Goal: Use online tool/utility: Utilize a website feature to perform a specific function

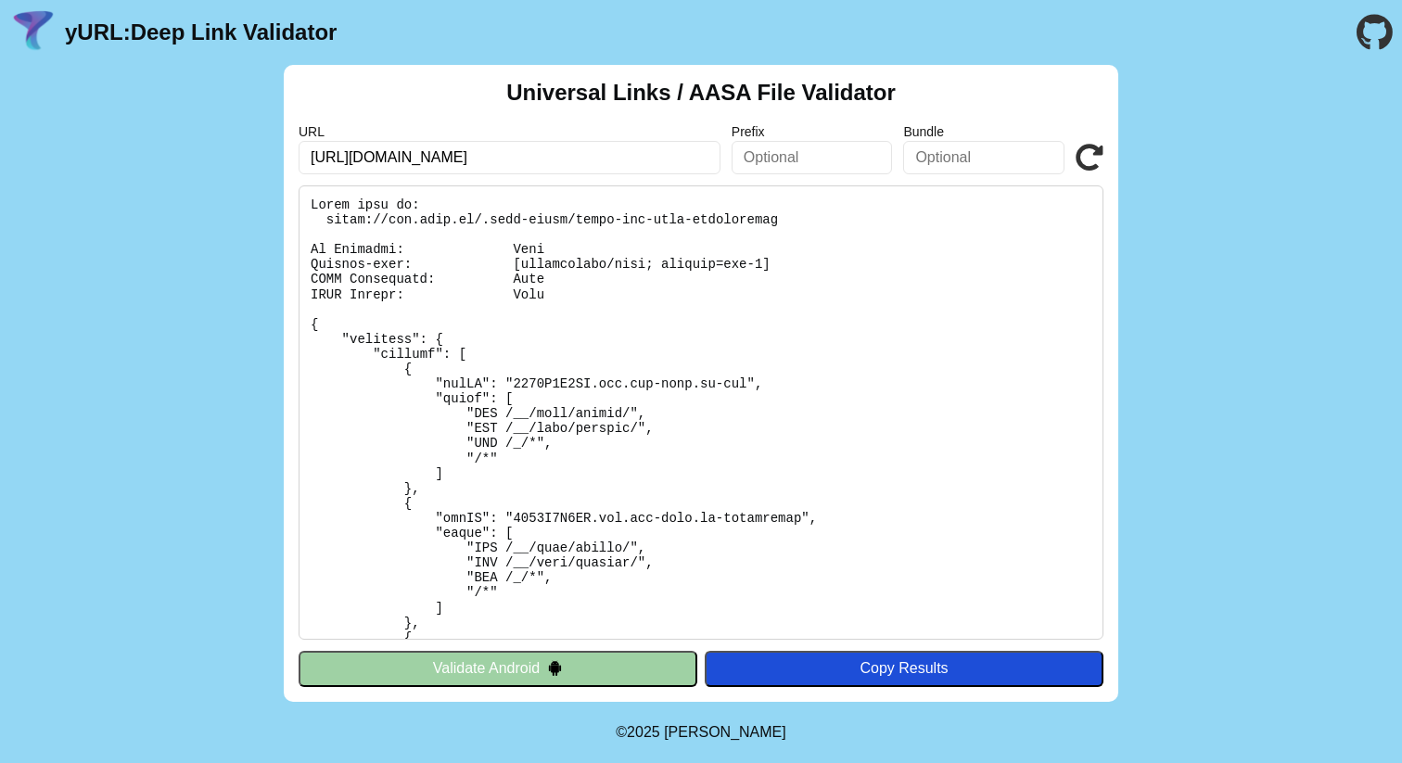
click at [357, 159] on input "[URL][DOMAIN_NAME]" at bounding box center [510, 157] width 422 height 33
click at [490, 169] on input "[URL][DOMAIN_NAME]" at bounding box center [510, 157] width 422 height 33
click at [413, 164] on input "[URL][DOMAIN_NAME]" at bounding box center [510, 157] width 422 height 33
click at [554, 377] on pre at bounding box center [701, 412] width 805 height 454
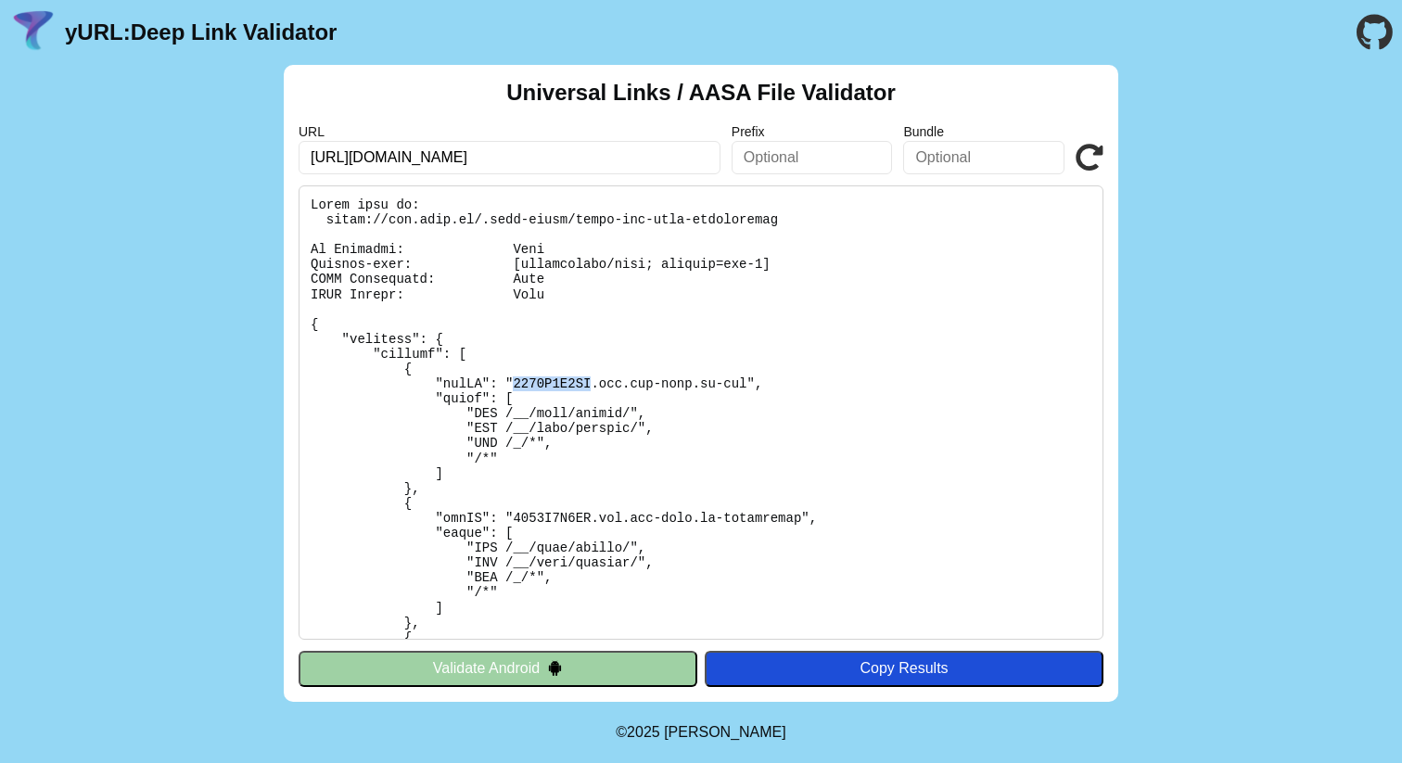
click at [535, 382] on pre at bounding box center [701, 412] width 805 height 454
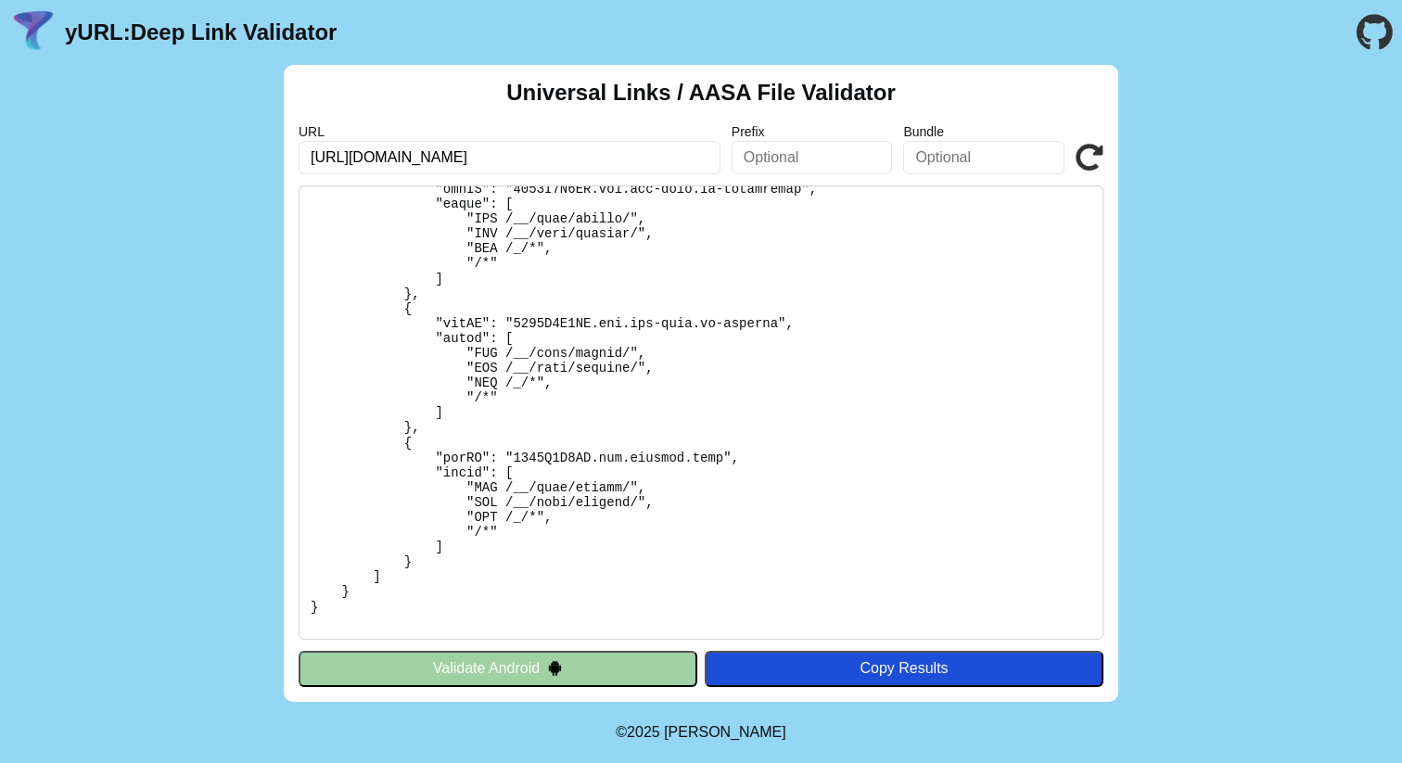
scroll to position [323, 0]
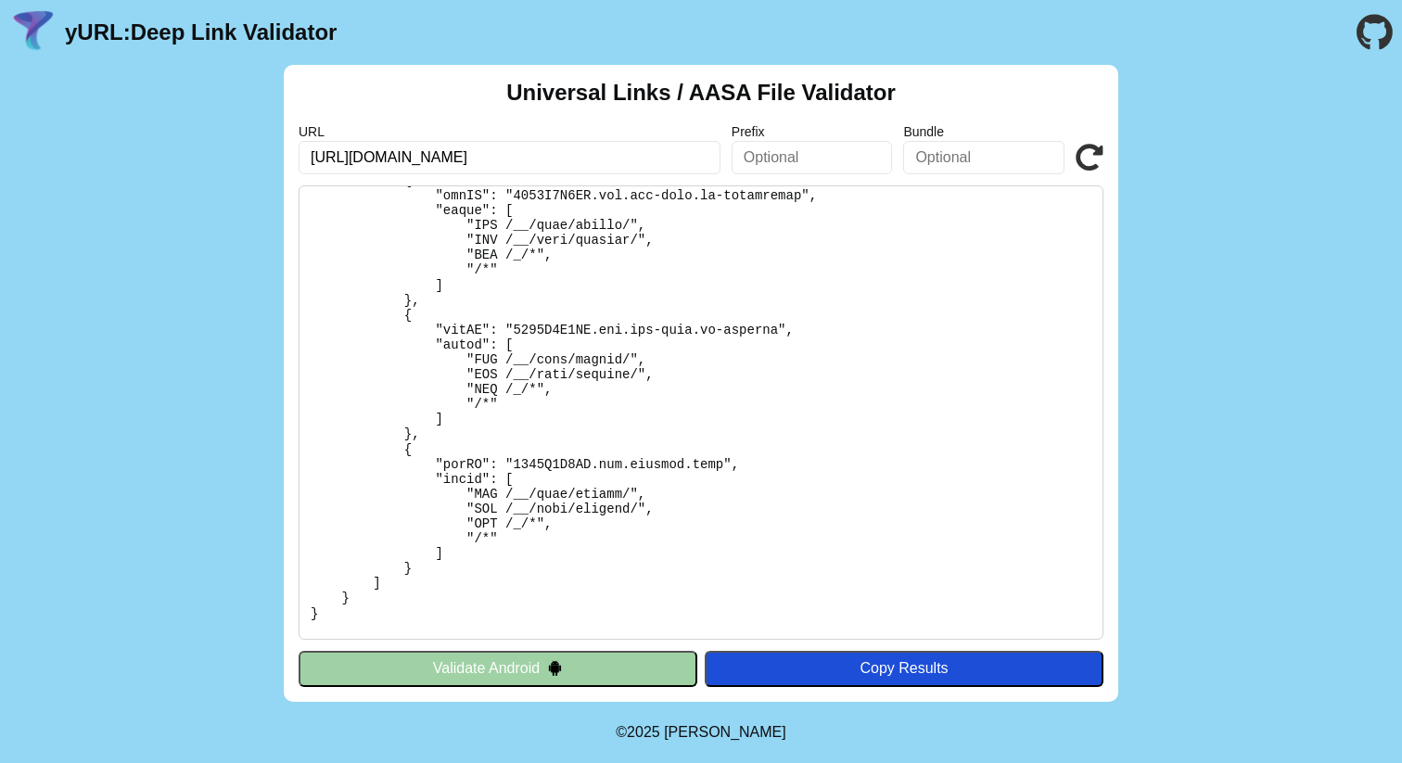
click at [515, 500] on pre at bounding box center [701, 412] width 805 height 454
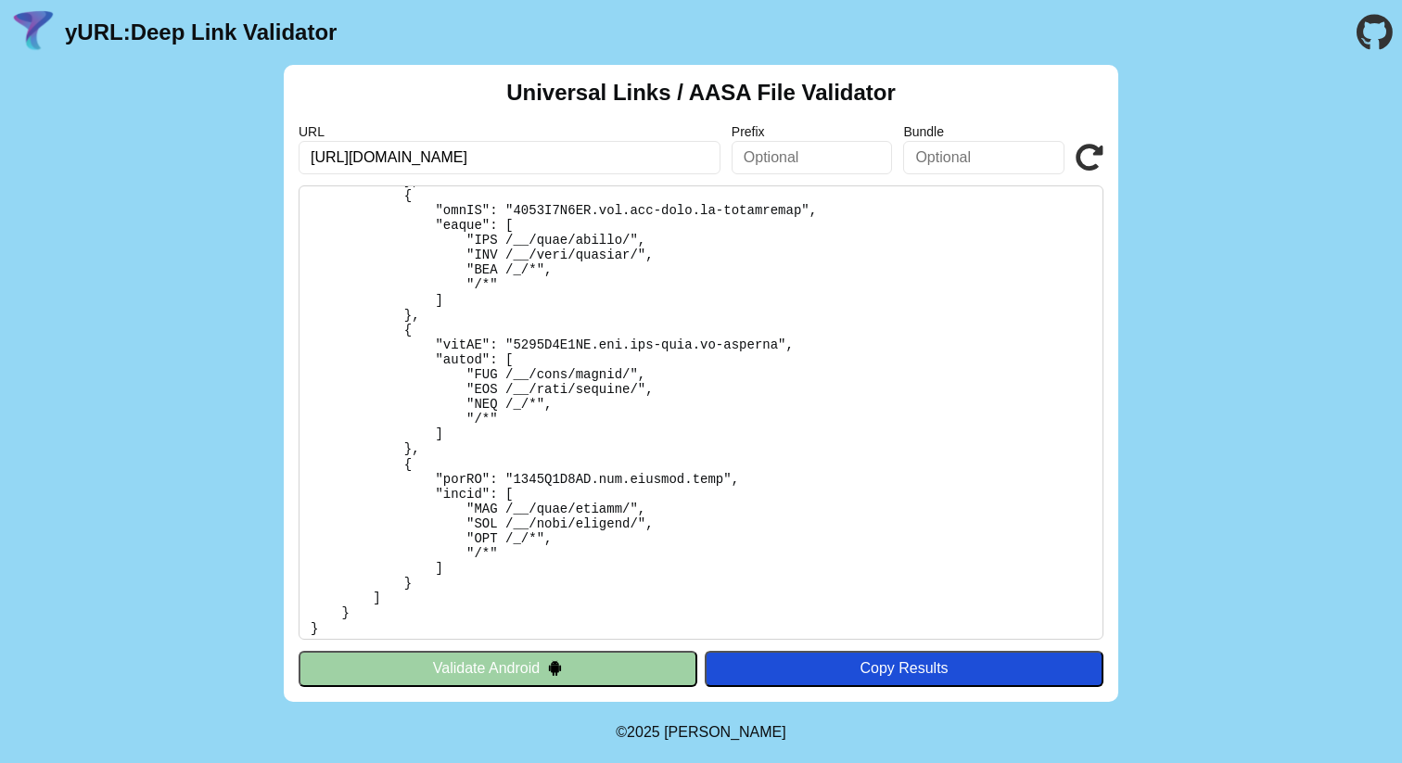
scroll to position [311, 0]
click at [467, 513] on pre at bounding box center [701, 412] width 805 height 454
click at [481, 512] on pre at bounding box center [701, 412] width 805 height 454
click at [517, 516] on pre at bounding box center [701, 412] width 805 height 454
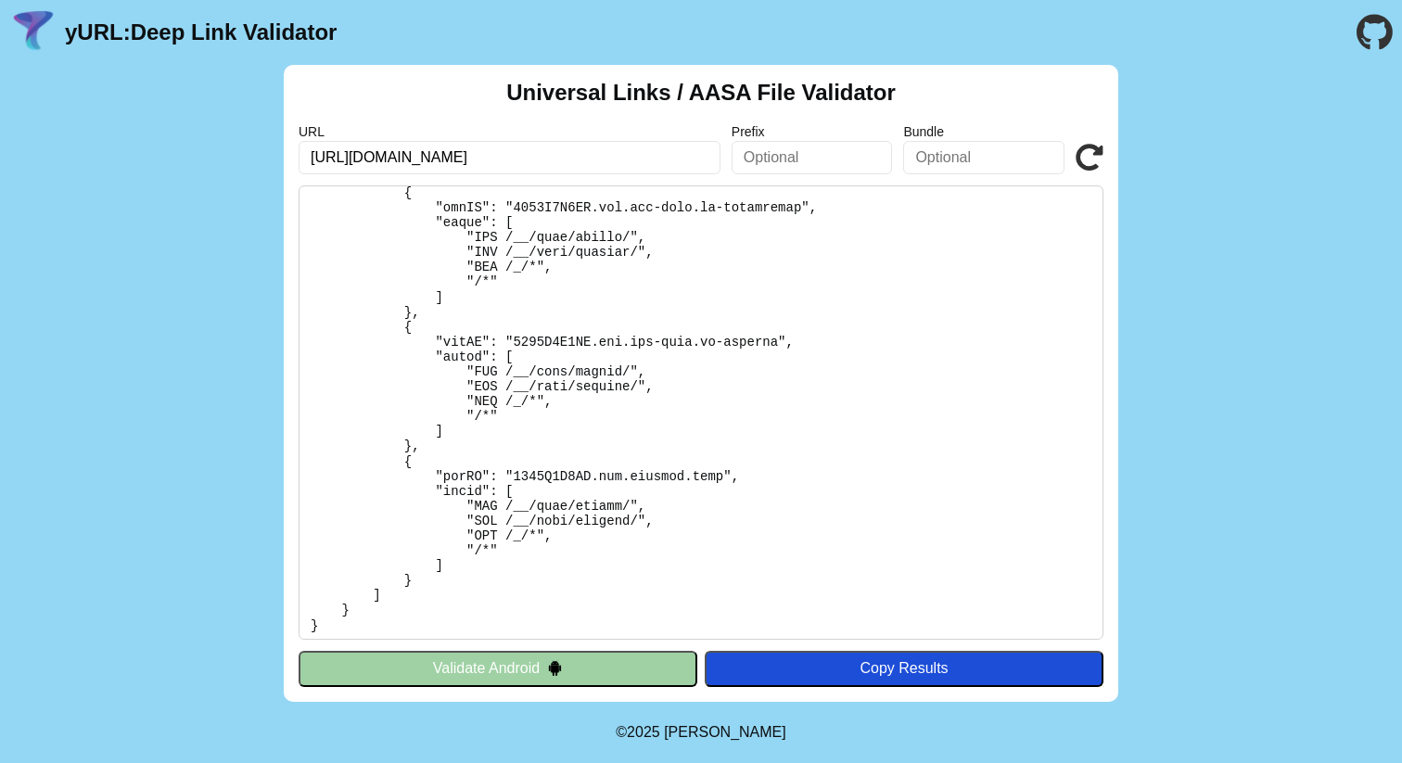
click at [562, 512] on pre at bounding box center [701, 412] width 805 height 454
click at [601, 512] on pre at bounding box center [701, 412] width 805 height 454
click at [507, 512] on pre at bounding box center [701, 412] width 805 height 454
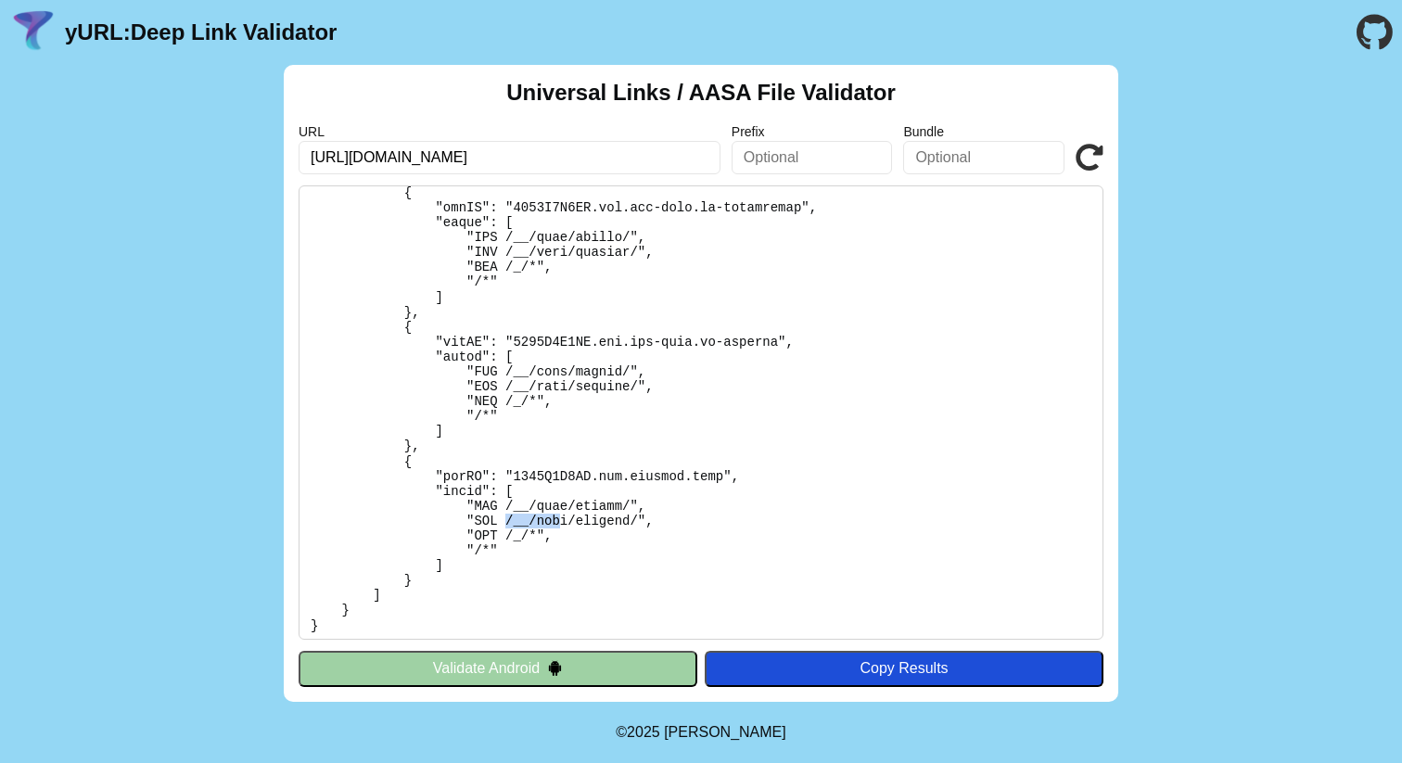
drag, startPoint x: 509, startPoint y: 514, endPoint x: 557, endPoint y: 514, distance: 48.2
click at [557, 514] on pre at bounding box center [701, 412] width 805 height 454
click at [508, 518] on pre at bounding box center [701, 412] width 805 height 454
drag, startPoint x: 503, startPoint y: 523, endPoint x: 541, endPoint y: 523, distance: 38.0
click at [541, 523] on pre at bounding box center [701, 412] width 805 height 454
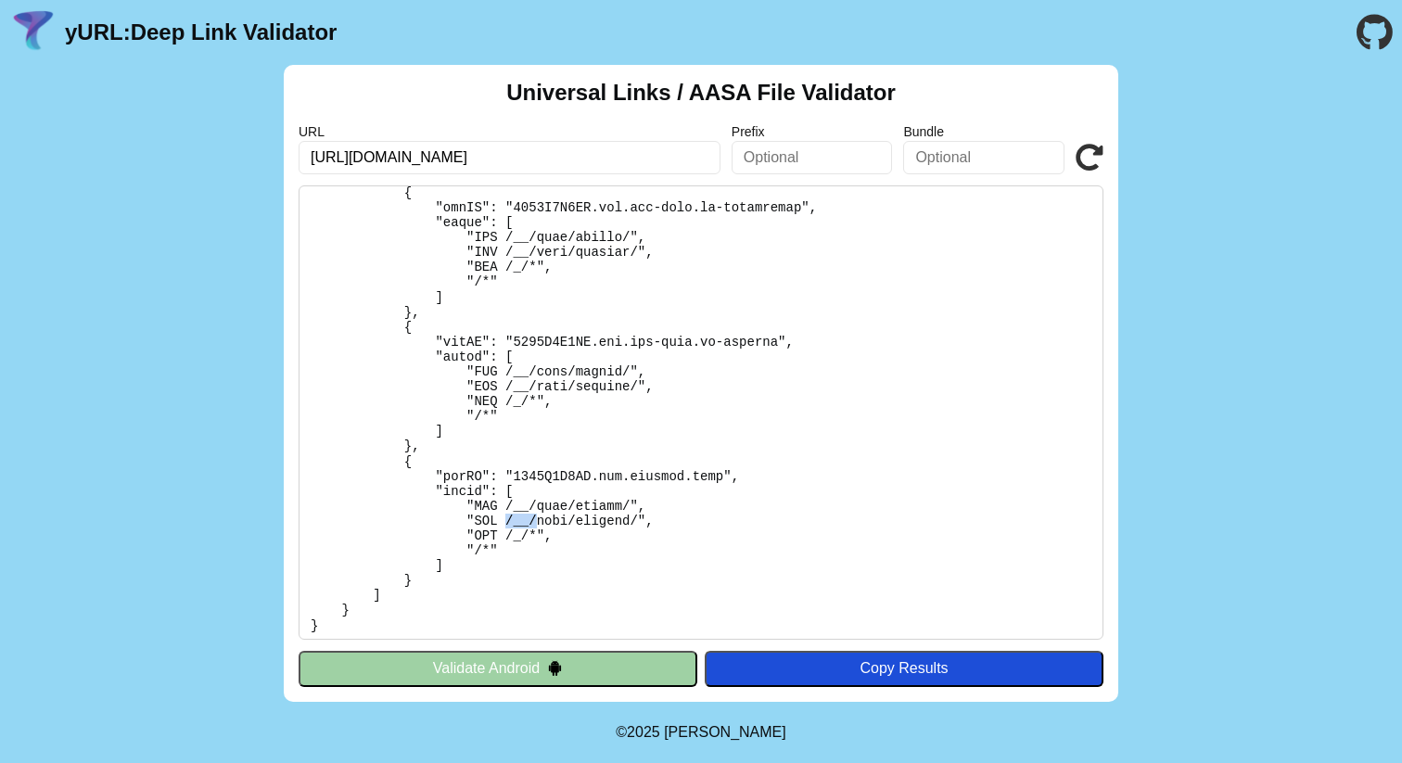
click at [528, 522] on pre at bounding box center [701, 412] width 805 height 454
drag, startPoint x: 515, startPoint y: 526, endPoint x: 529, endPoint y: 525, distance: 14.9
click at [529, 525] on pre at bounding box center [701, 412] width 805 height 454
drag, startPoint x: 516, startPoint y: 525, endPoint x: 529, endPoint y: 523, distance: 14.0
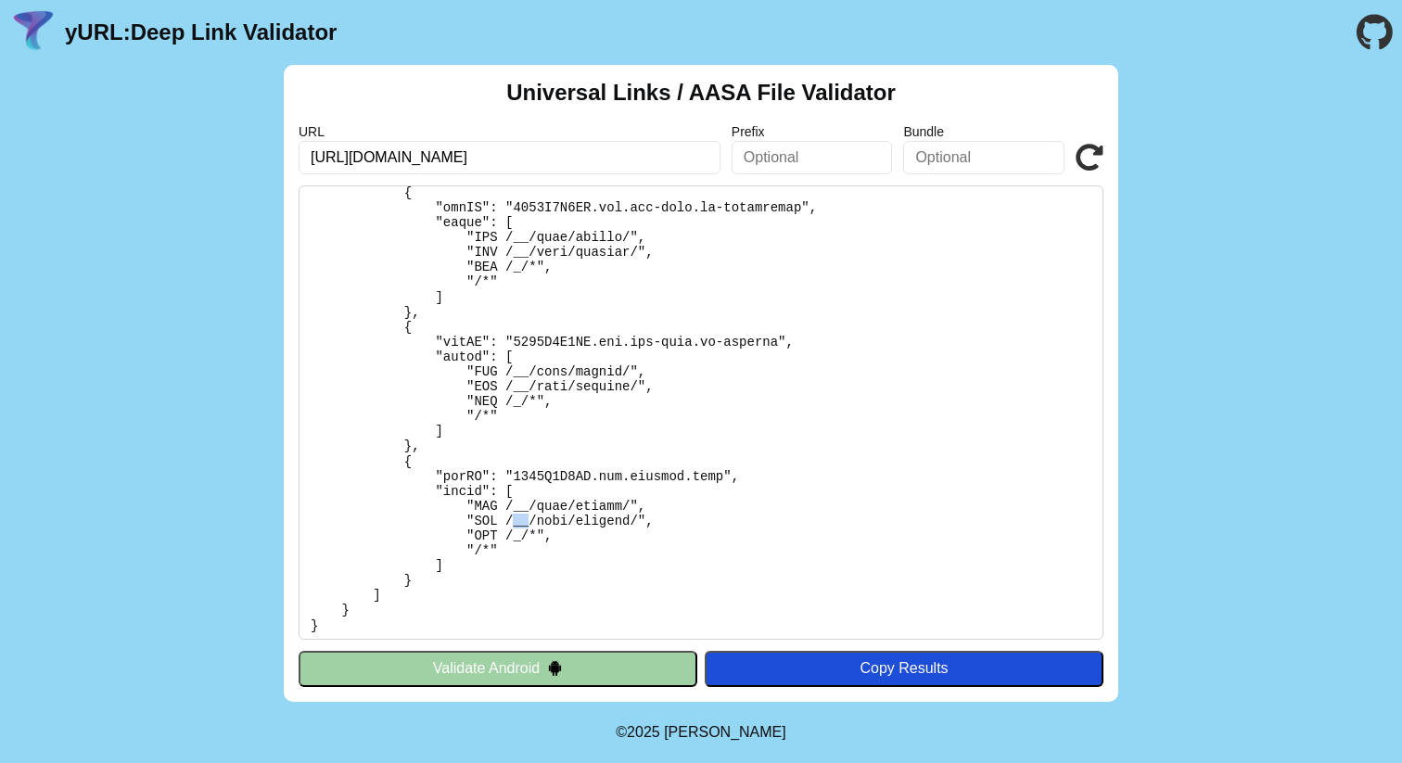
click at [529, 523] on pre at bounding box center [701, 412] width 805 height 454
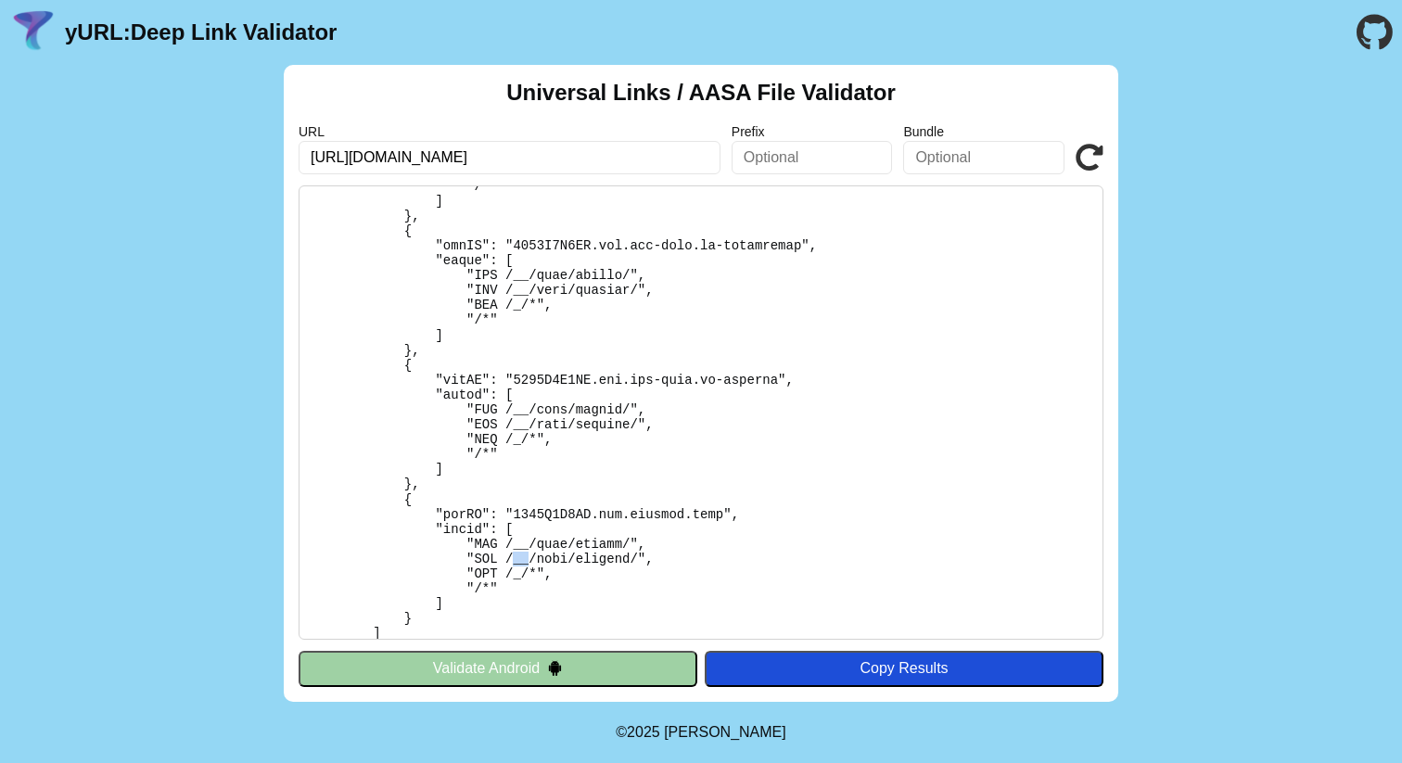
scroll to position [274, 0]
drag, startPoint x: 698, startPoint y: 380, endPoint x: 781, endPoint y: 382, distance: 82.5
click at [781, 382] on pre at bounding box center [701, 412] width 805 height 454
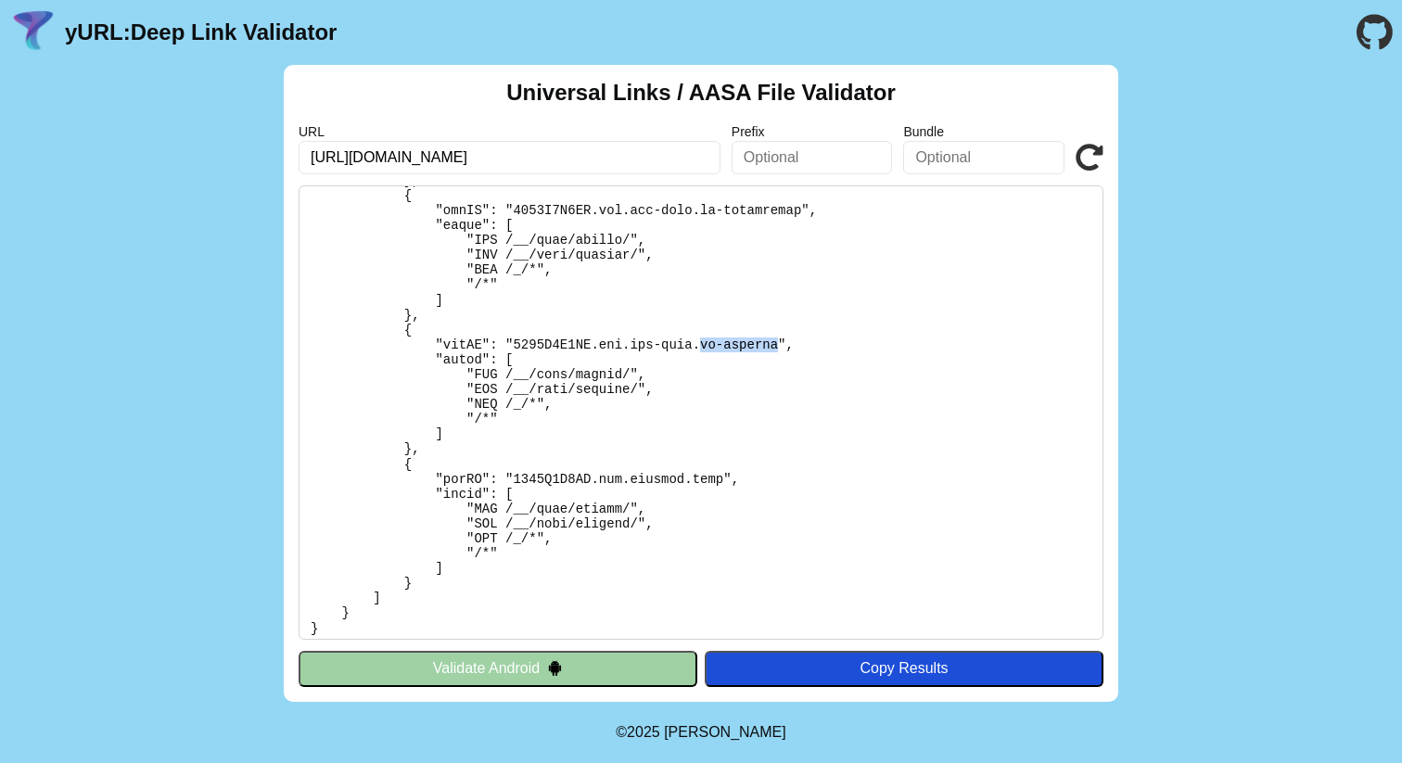
scroll to position [307, 0]
click at [515, 554] on pre at bounding box center [701, 412] width 805 height 454
click at [455, 493] on pre at bounding box center [701, 412] width 805 height 454
click at [572, 481] on pre at bounding box center [701, 412] width 805 height 454
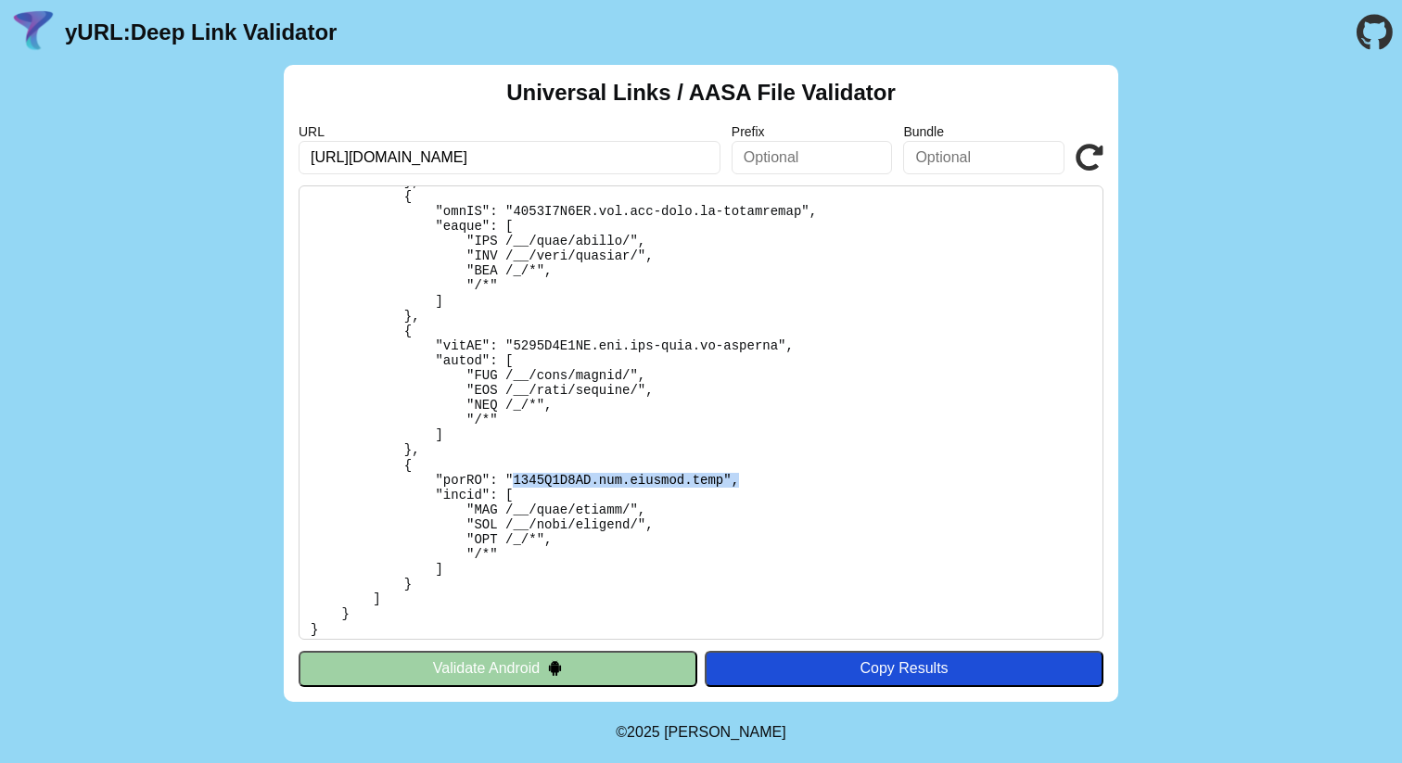
drag, startPoint x: 512, startPoint y: 480, endPoint x: 736, endPoint y: 483, distance: 224.4
click at [736, 483] on pre at bounding box center [701, 412] width 805 height 454
click at [732, 483] on pre at bounding box center [701, 412] width 805 height 454
click at [532, 544] on pre at bounding box center [701, 412] width 805 height 454
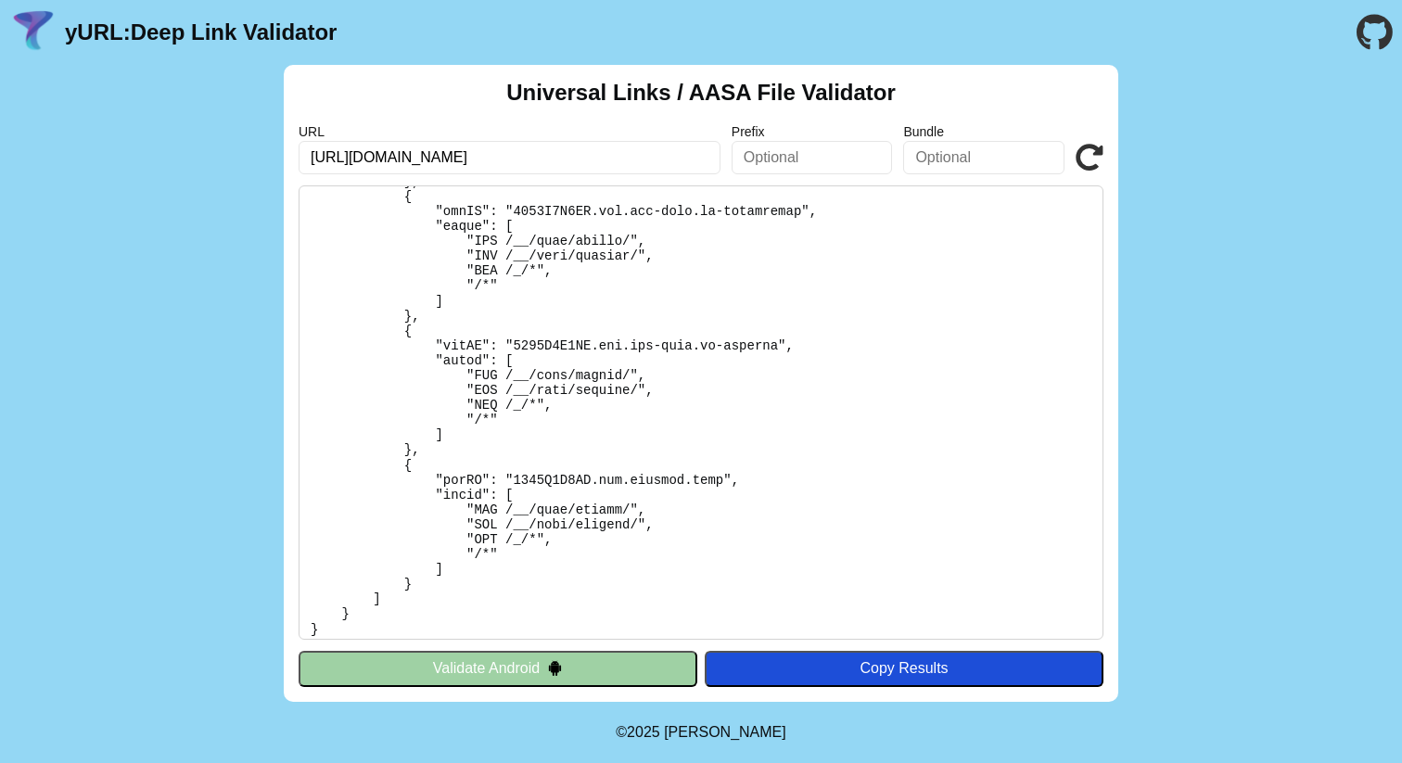
click at [568, 561] on pre at bounding box center [701, 412] width 805 height 454
drag, startPoint x: 458, startPoint y: 558, endPoint x: 543, endPoint y: 558, distance: 85.3
click at [543, 558] on pre at bounding box center [701, 412] width 805 height 454
click at [464, 678] on button "Validate Android" at bounding box center [498, 668] width 399 height 35
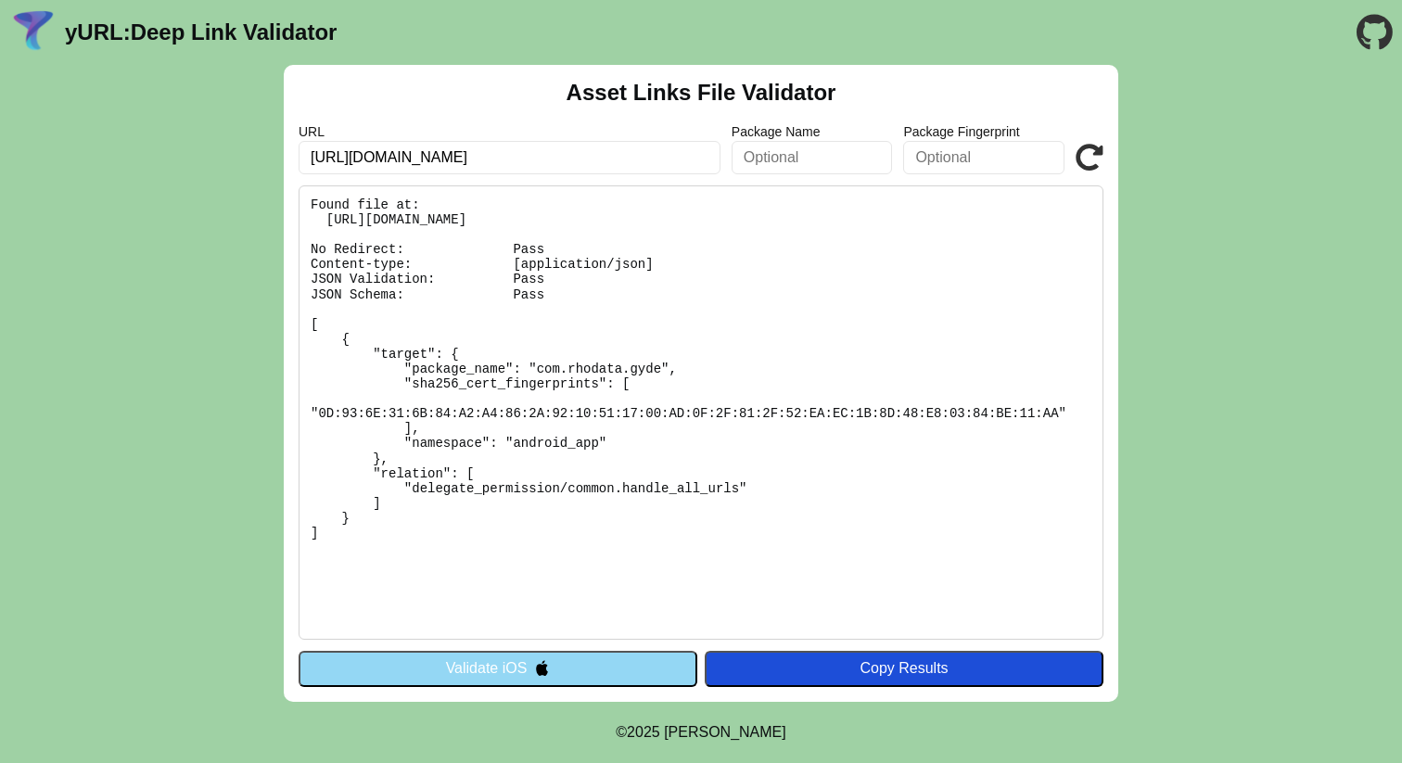
click at [539, 551] on pre "Found file at: https://app.gyde.io/.well-known/assetlinks.json No Redirect: Pas…" at bounding box center [701, 412] width 805 height 454
drag, startPoint x: 569, startPoint y: 410, endPoint x: 684, endPoint y: 410, distance: 115.0
click at [684, 410] on pre "Found file at: https://app.gyde.io/.well-known/assetlinks.json No Redirect: Pas…" at bounding box center [701, 412] width 805 height 454
drag, startPoint x: 687, startPoint y: 495, endPoint x: 783, endPoint y: 494, distance: 95.5
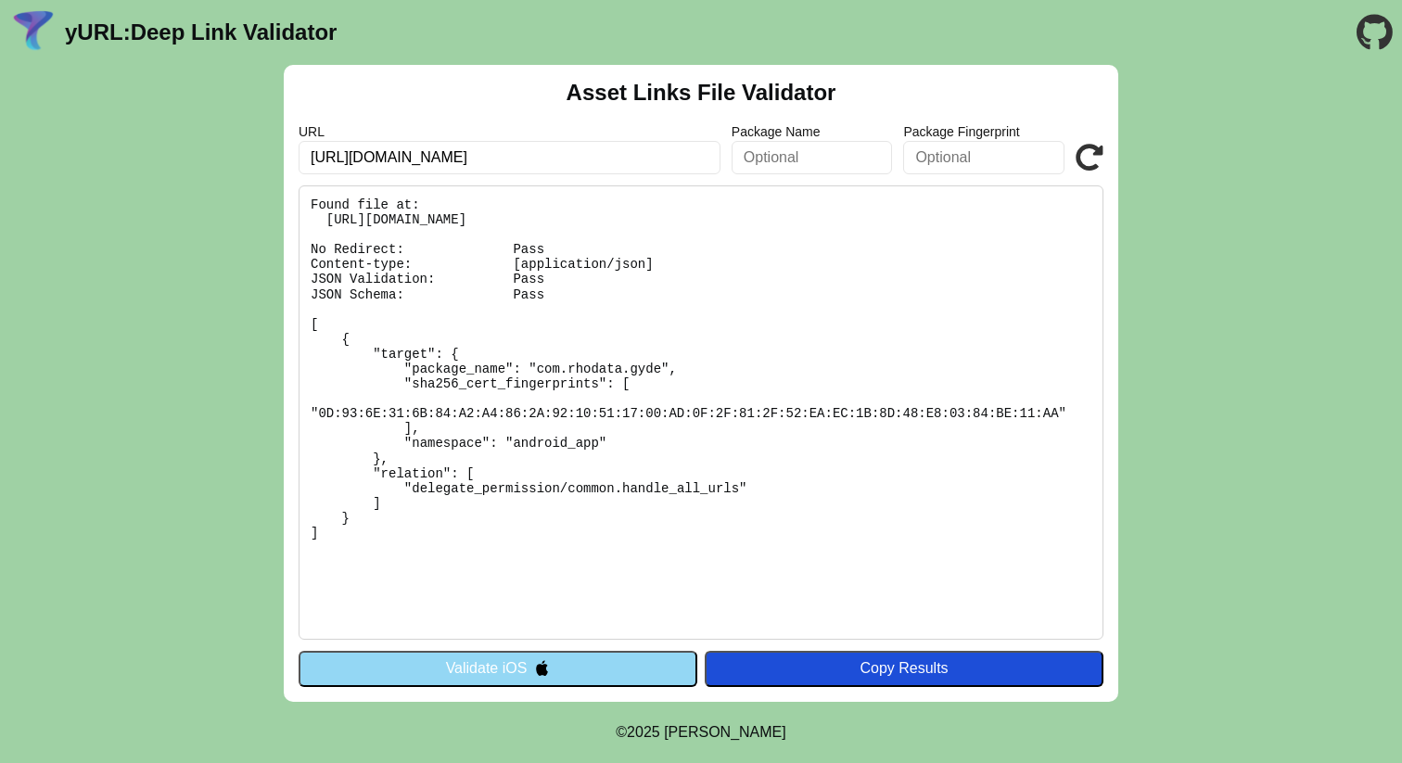
click at [783, 494] on pre "Found file at: https://app.gyde.io/.well-known/assetlinks.json No Redirect: Pas…" at bounding box center [701, 412] width 805 height 454
click at [782, 496] on pre "Found file at: https://app.gyde.io/.well-known/assetlinks.json No Redirect: Pas…" at bounding box center [701, 412] width 805 height 454
drag, startPoint x: 560, startPoint y: 494, endPoint x: 770, endPoint y: 501, distance: 209.6
click at [770, 501] on pre "Found file at: https://app.gyde.io/.well-known/assetlinks.json No Redirect: Pas…" at bounding box center [701, 412] width 805 height 454
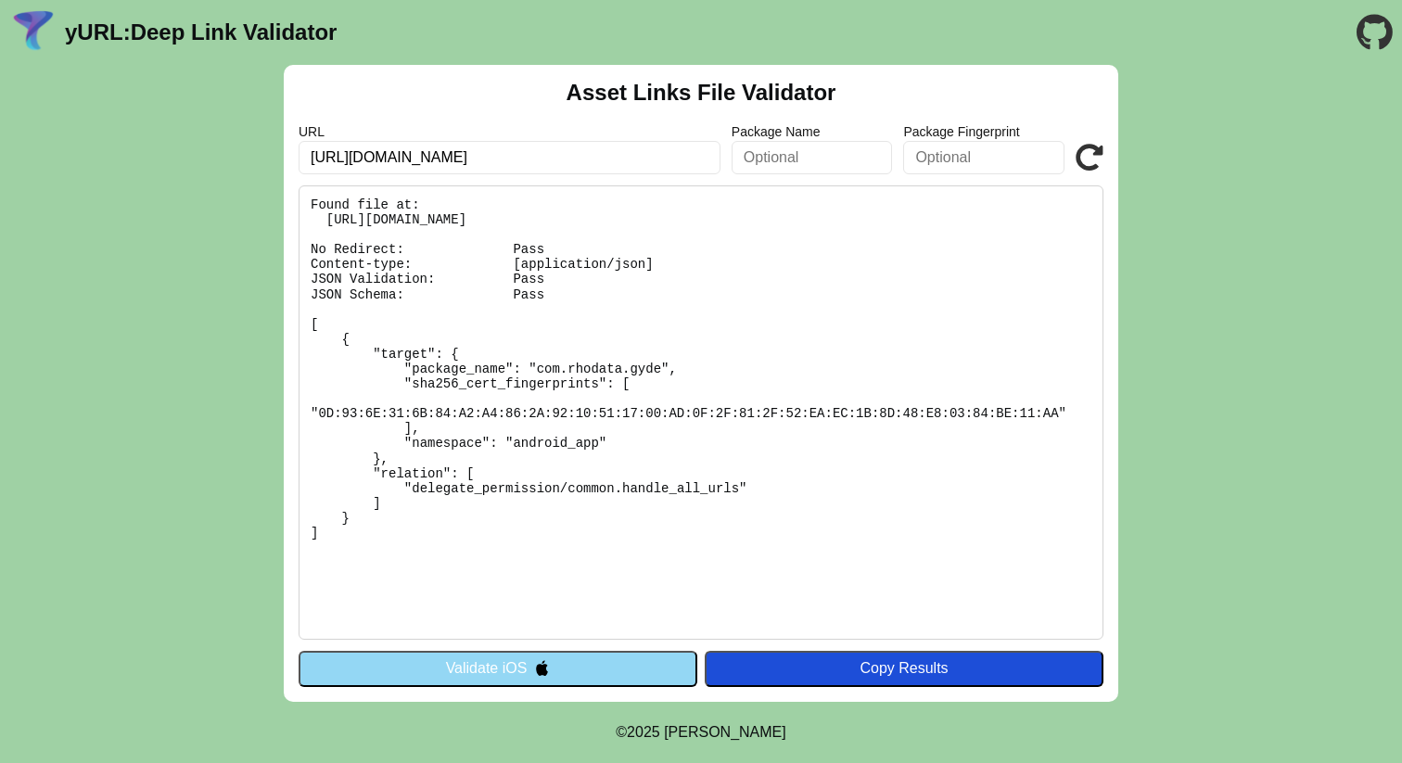
drag, startPoint x: 436, startPoint y: 153, endPoint x: 280, endPoint y: 153, distance: 155.8
click at [280, 153] on div "Asset Links File Validator URL https://app.gyde.io Package Name Package Fingerp…" at bounding box center [701, 383] width 1402 height 637
paste input "gyde-staging.web.app/"
type input "[URL][DOMAIN_NAME]"
click at [1101, 150] on icon at bounding box center [1090, 158] width 28 height 28
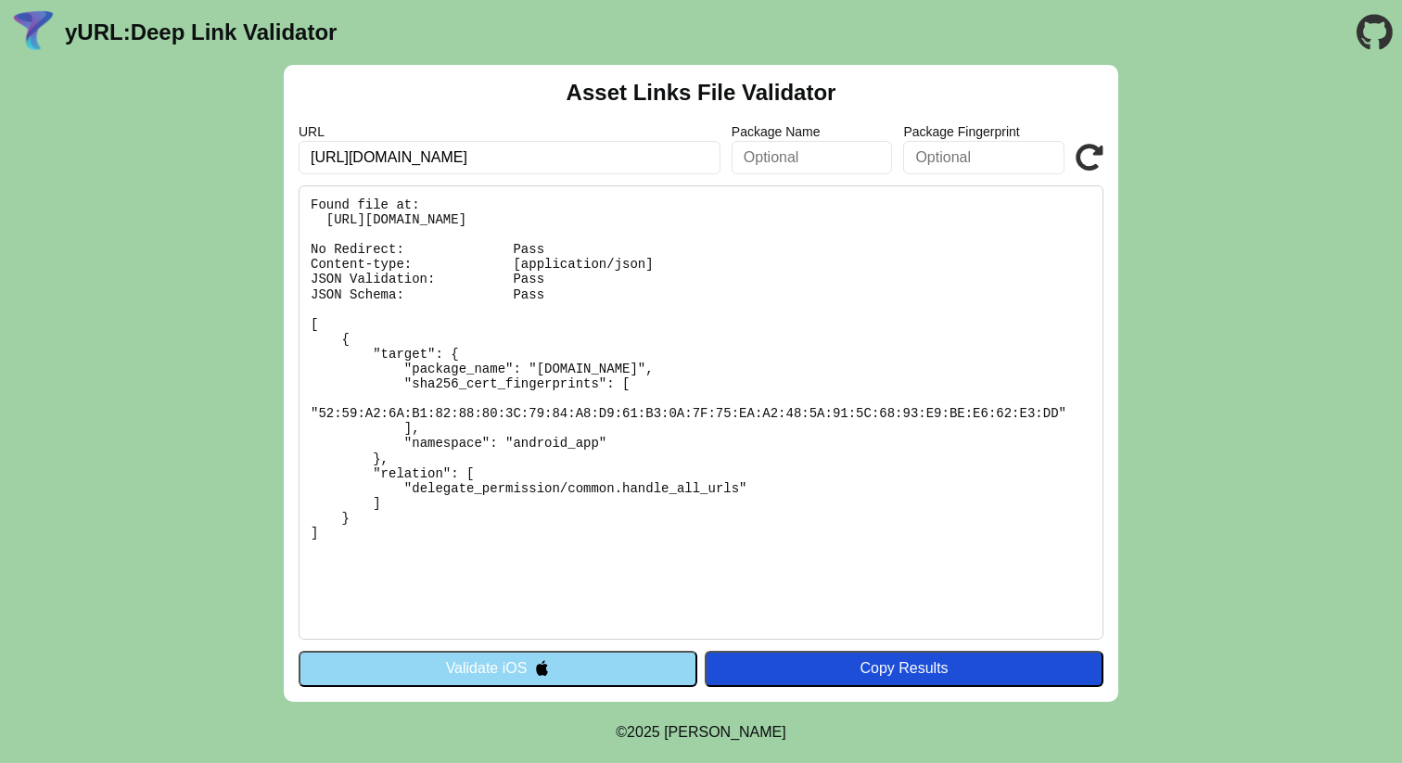
click at [1102, 145] on icon at bounding box center [1090, 158] width 28 height 28
click at [529, 668] on button "Validate iOS" at bounding box center [498, 668] width 399 height 35
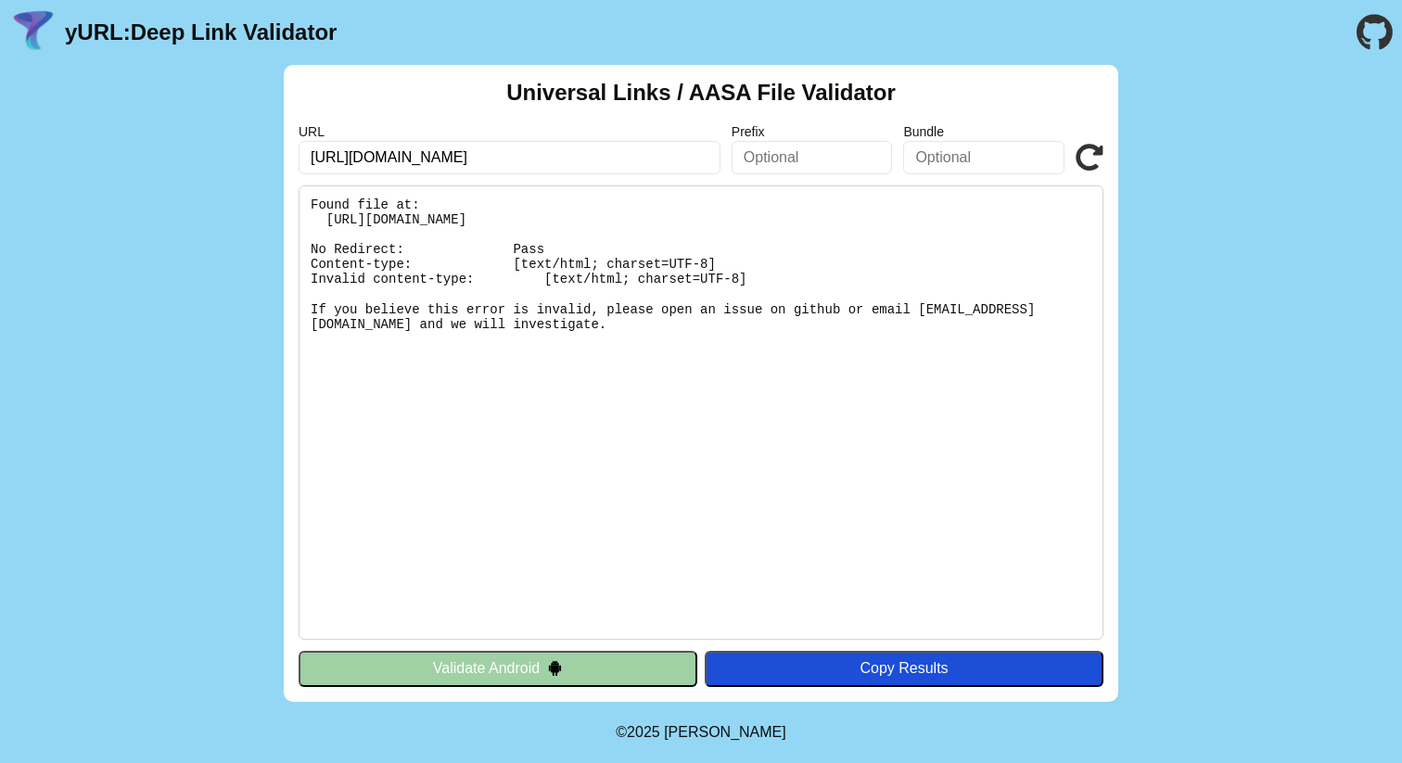
click at [529, 435] on pre "Found file at: [URL][DOMAIN_NAME] No Redirect: Pass Content-type: [text/html; c…" at bounding box center [701, 412] width 805 height 454
click at [1095, 150] on icon at bounding box center [1090, 158] width 28 height 28
drag, startPoint x: 326, startPoint y: 214, endPoint x: 881, endPoint y: 213, distance: 554.4
click at [881, 213] on pre "Found file at: [URL][DOMAIN_NAME] No Redirect: Pass Content-type: [text/html; c…" at bounding box center [701, 412] width 805 height 454
copy pre "[URL][DOMAIN_NAME]"
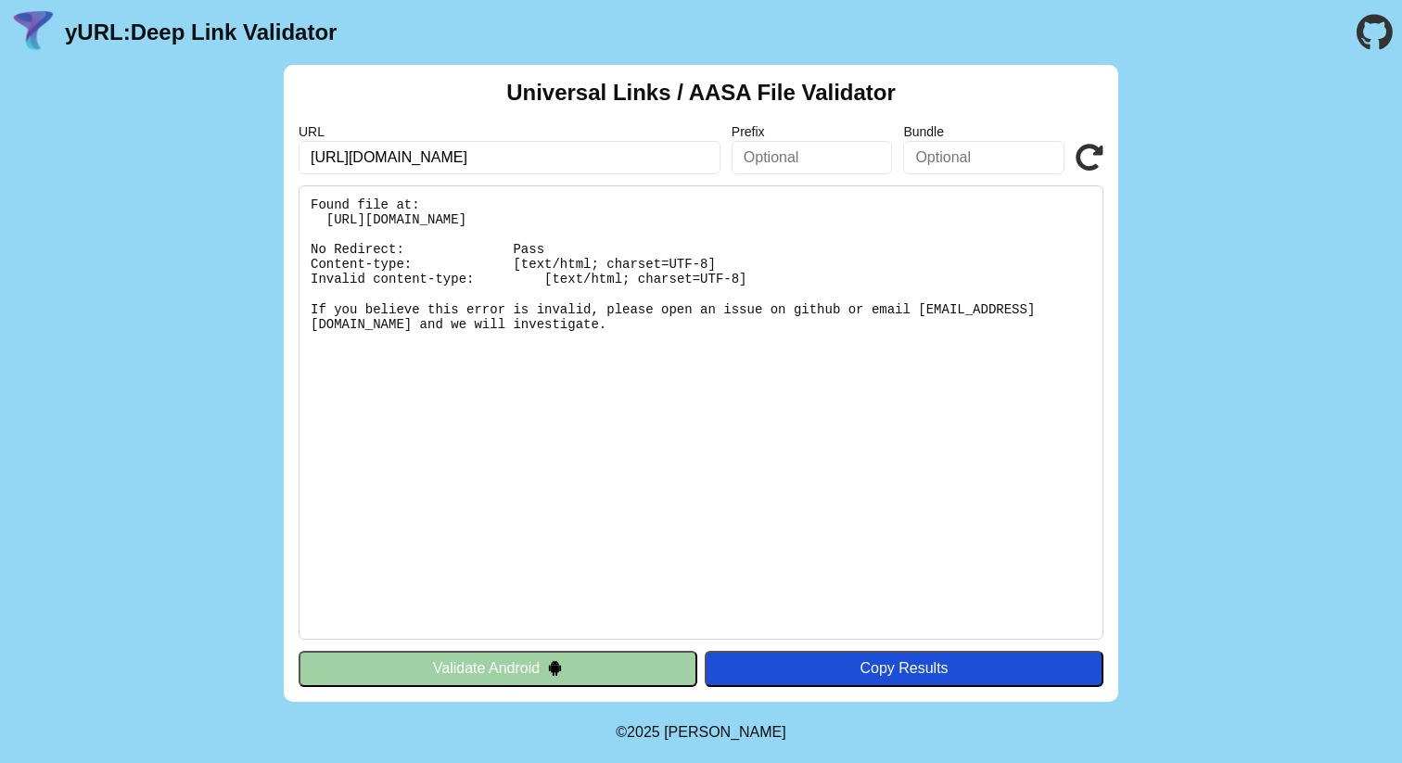
click at [564, 274] on pre "Found file at: [URL][DOMAIN_NAME] No Redirect: Pass Content-type: [text/html; c…" at bounding box center [701, 412] width 805 height 454
click at [343, 208] on pre "Found file at: [URL][DOMAIN_NAME] No Redirect: Pass Content-type: [text/html; c…" at bounding box center [701, 412] width 805 height 454
click at [409, 289] on pre "Found file at: [URL][DOMAIN_NAME] No Redirect: Pass Content-type: [text/html; c…" at bounding box center [701, 412] width 805 height 454
click at [375, 287] on pre "Found file at: [URL][DOMAIN_NAME] No Redirect: Pass Content-type: [text/html; c…" at bounding box center [701, 412] width 805 height 454
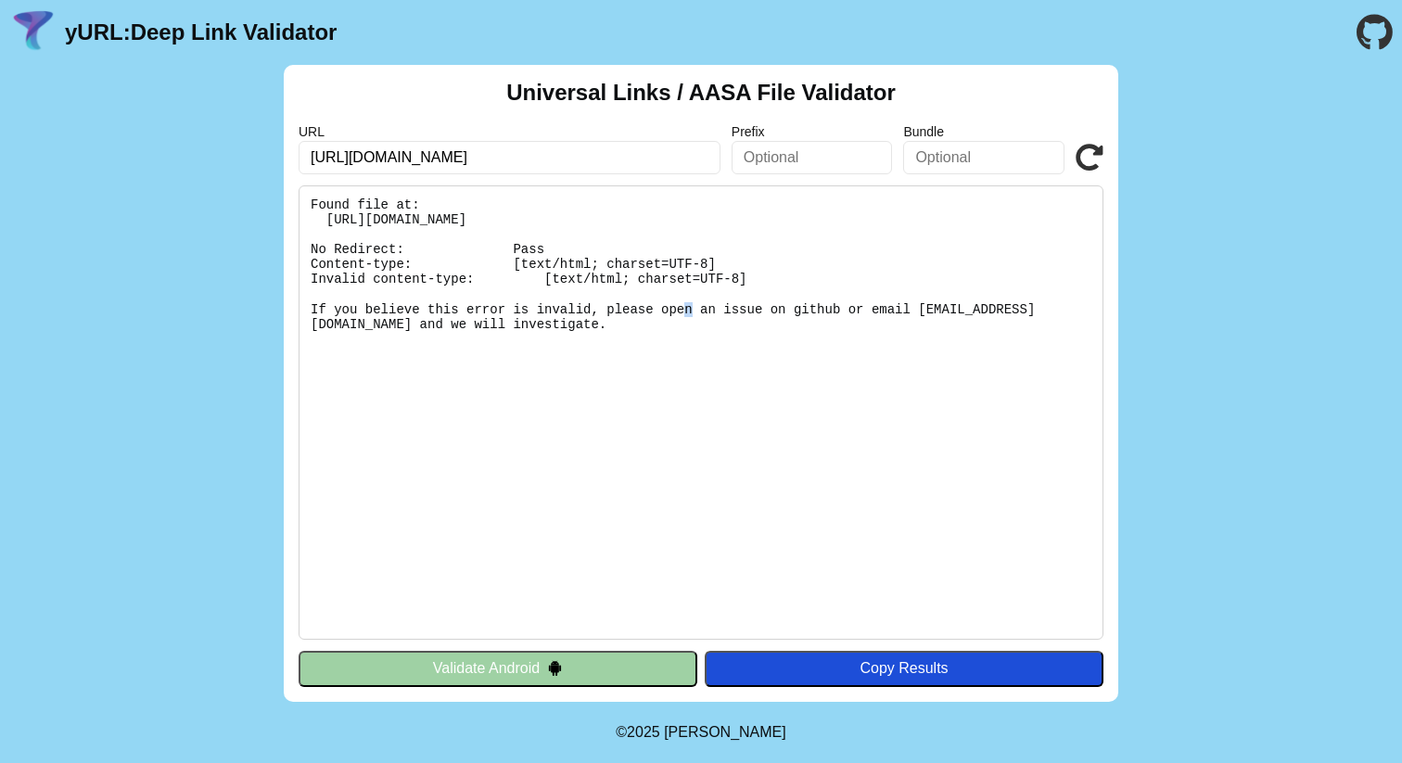
click at [375, 287] on pre "Found file at: [URL][DOMAIN_NAME] No Redirect: Pass Content-type: [text/html; c…" at bounding box center [701, 412] width 805 height 454
click at [617, 282] on pre "Found file at: [URL][DOMAIN_NAME] No Redirect: Pass Content-type: [text/html; c…" at bounding box center [701, 412] width 805 height 454
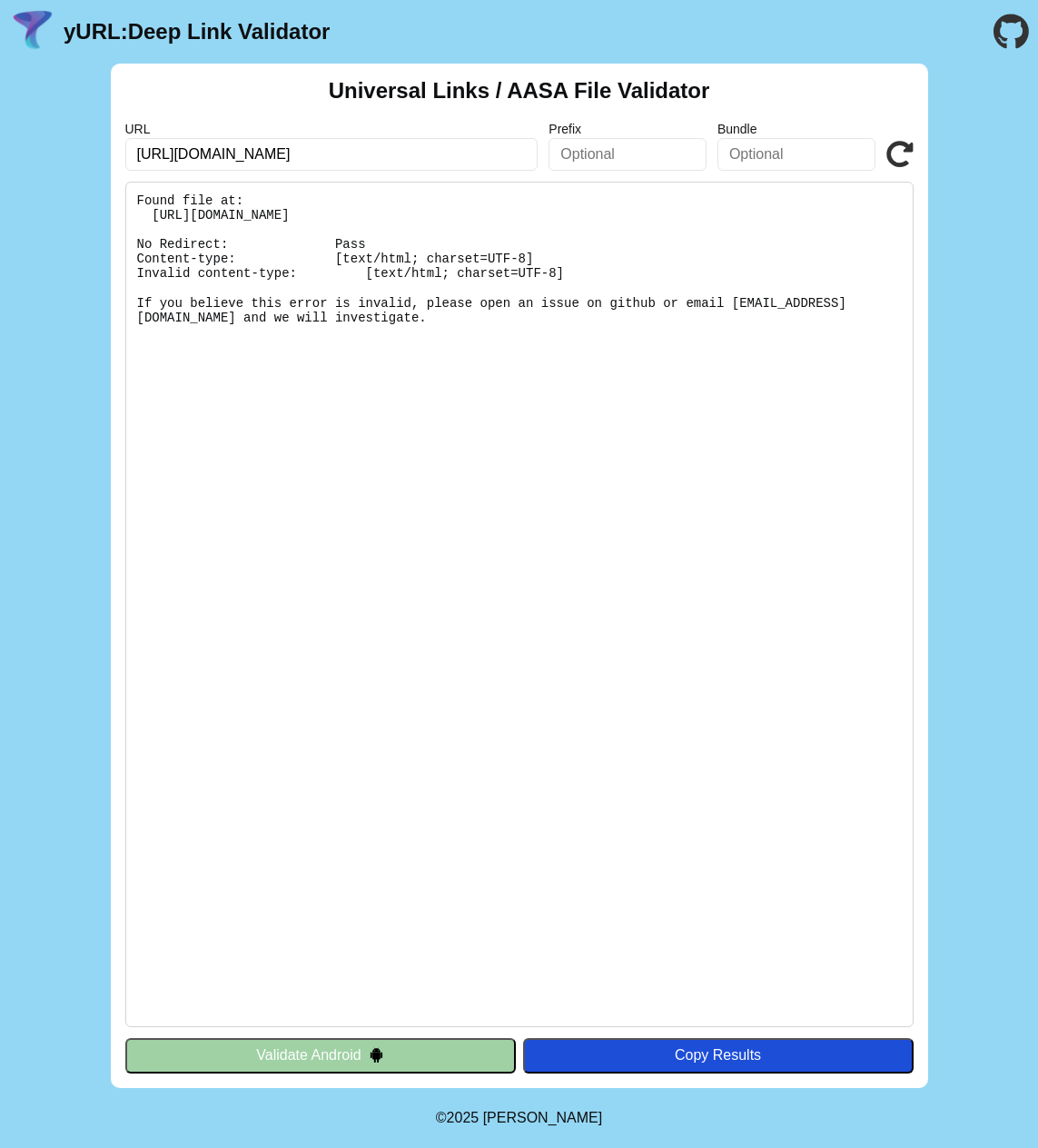
click at [444, 588] on pre "Found file at: [URL][DOMAIN_NAME] No Redirect: Pass Content-type: [text/html; c…" at bounding box center [519, 603] width 788 height 845
